Goal: Find specific page/section: Find specific page/section

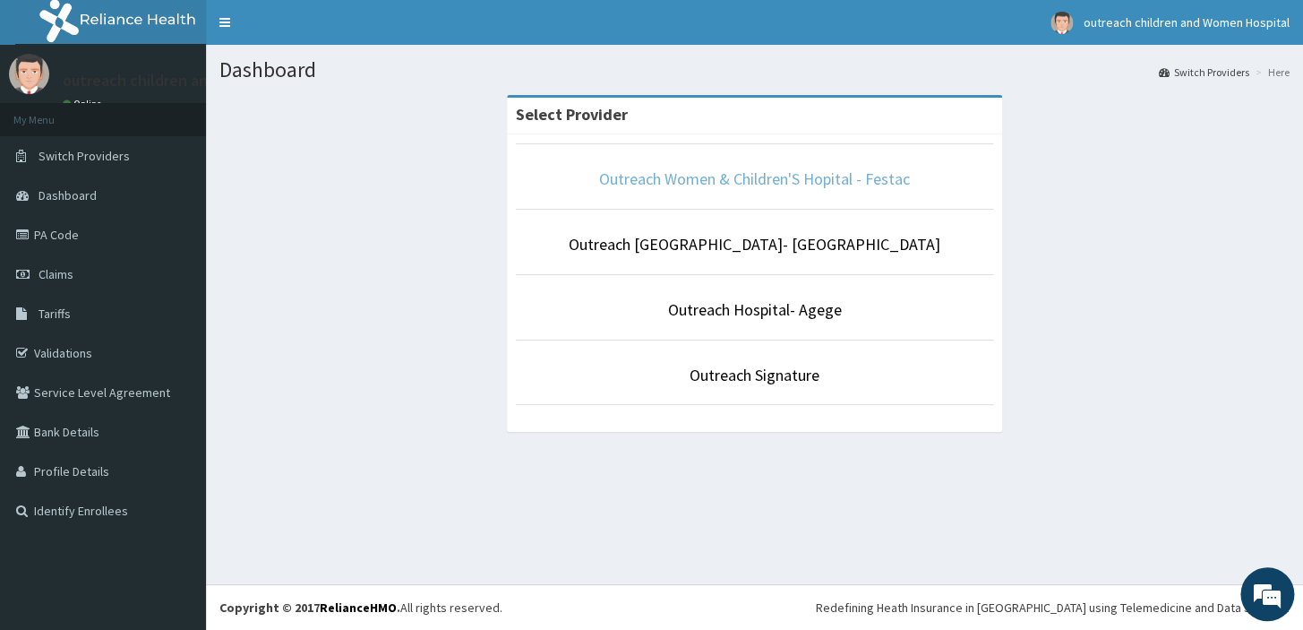
click at [744, 178] on link "Outreach Women & Children'S Hopital - Festac" at bounding box center [754, 178] width 311 height 21
click at [761, 176] on link "Outreach Women & Children'S Hopital - Festac" at bounding box center [754, 178] width 311 height 21
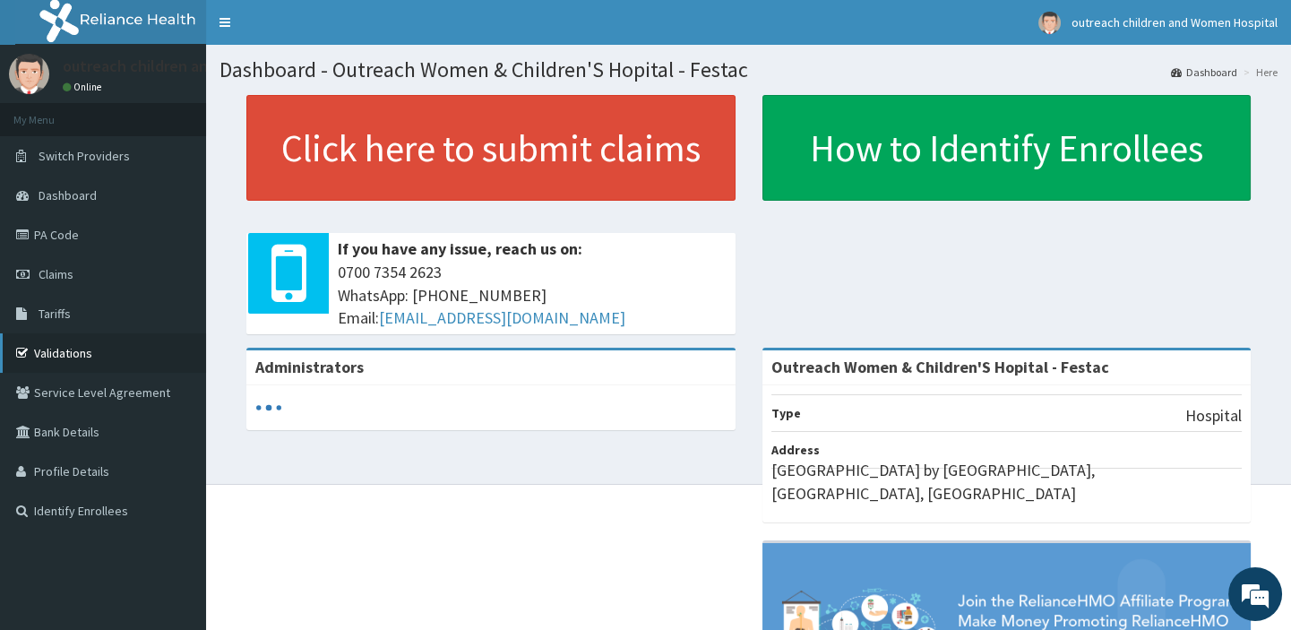
click at [95, 348] on link "Validations" at bounding box center [103, 352] width 206 height 39
